Goal: Task Accomplishment & Management: Manage account settings

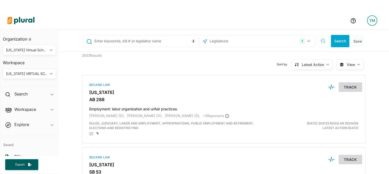
click at [117, 35] on div "1 [US_STATE] [GEOGRAPHIC_DATA] Congress [US_STATE] [US_STATE] [US_STATE] [US_ST…" at bounding box center [225, 41] width 292 height 20
click at [117, 35] on div at bounding box center [141, 41] width 116 height 12
click at [115, 44] on input "text" at bounding box center [146, 41] width 104 height 10
type input "ab 1454"
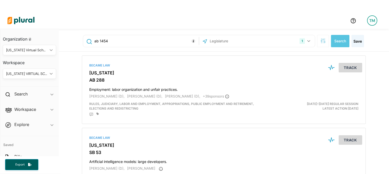
scroll to position [12, 0]
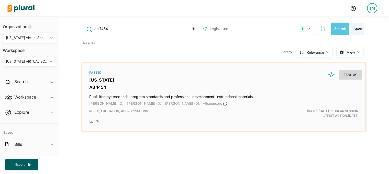
click at [126, 83] on div "Passed [US_STATE] AB 1454 Pupil literacy: credential program standards and prof…" at bounding box center [223, 97] width 279 height 64
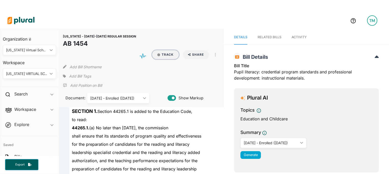
click at [152, 50] on button "Track" at bounding box center [165, 54] width 27 height 9
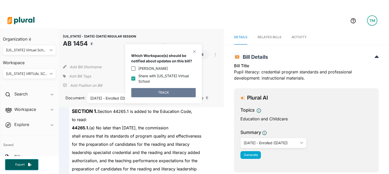
click at [144, 88] on button "TRACK" at bounding box center [163, 92] width 64 height 9
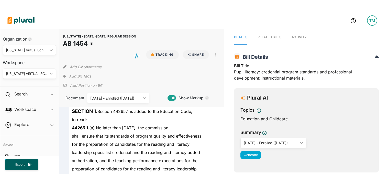
click at [83, 74] on span "Add Bill Tags" at bounding box center [80, 75] width 22 height 5
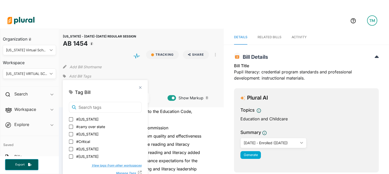
click at [89, 118] on span "#[US_STATE]" at bounding box center [87, 118] width 22 height 5
click at [73, 118] on input "#[US_STATE]" at bounding box center [71, 119] width 4 height 4
checkbox input "true"
